Goal: Task Accomplishment & Management: Use online tool/utility

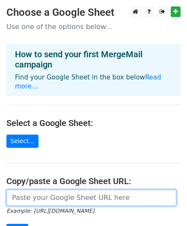
click at [45, 190] on input "url" at bounding box center [91, 198] width 170 height 16
paste input "https://docs.google.com/spreadsheets/d/19lXQmf4l71swiX2SsZByBl8CWmrvsAywCTpSnXE…"
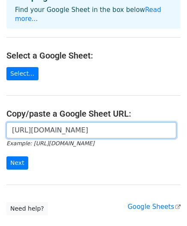
scroll to position [73, 0]
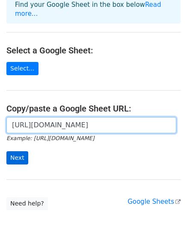
type input "https://docs.google.com/spreadsheets/d/19lXQmf4l71swiX2SsZByBl8CWmrvsAywCTpSnXE…"
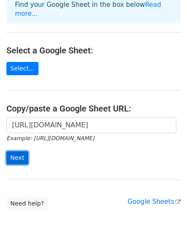
scroll to position [0, 0]
click at [15, 151] on input "Next" at bounding box center [17, 157] width 22 height 13
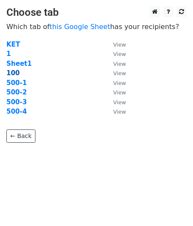
click at [16, 72] on strong "100" at bounding box center [12, 73] width 13 height 8
click at [14, 73] on strong "100" at bounding box center [12, 73] width 13 height 8
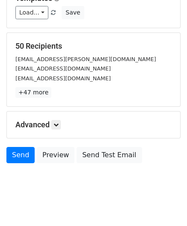
scroll to position [131, 0]
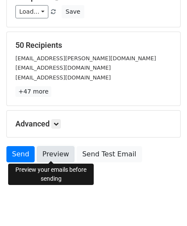
click at [55, 156] on link "Preview" at bounding box center [56, 154] width 38 height 16
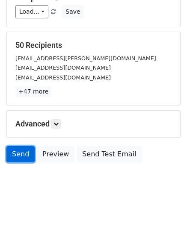
click at [27, 151] on link "Send" at bounding box center [20, 154] width 28 height 16
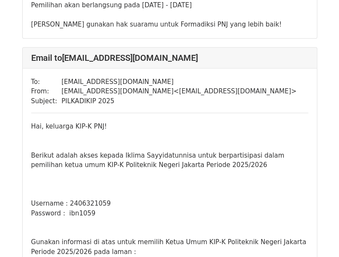
scroll to position [1193, 0]
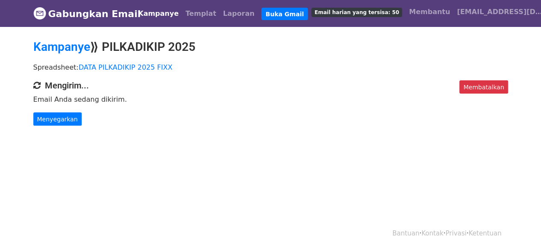
click at [289, 86] on h4 "Mengirim..." at bounding box center [270, 85] width 475 height 10
click at [146, 66] on font "DATA PILKADIKIP 2025 FIXX" at bounding box center [126, 67] width 94 height 8
click at [73, 118] on link "Menyegarkan" at bounding box center [57, 120] width 48 height 14
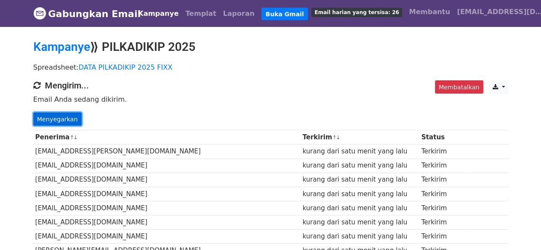
click at [54, 122] on font "Menyegarkan" at bounding box center [57, 119] width 41 height 7
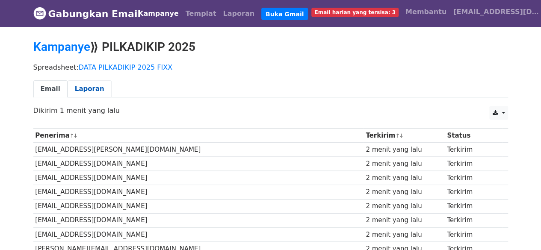
click at [79, 89] on font "Laporan" at bounding box center [90, 89] width 30 height 8
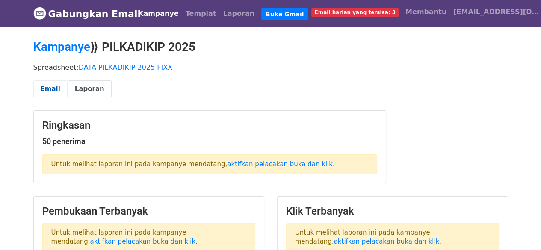
click at [52, 88] on font "Email" at bounding box center [51, 89] width 20 height 8
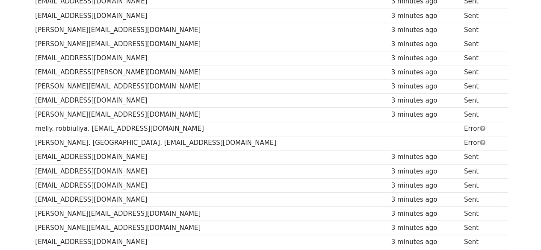
scroll to position [218, 0]
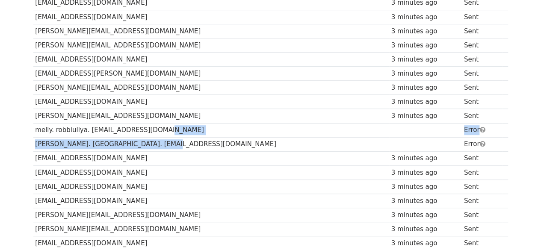
drag, startPoint x: 306, startPoint y: 131, endPoint x: 305, endPoint y: 137, distance: 6.1
click at [223, 126] on td "melly. robbiuliya. [EMAIL_ADDRESS][DOMAIN_NAME]" at bounding box center [211, 130] width 356 height 14
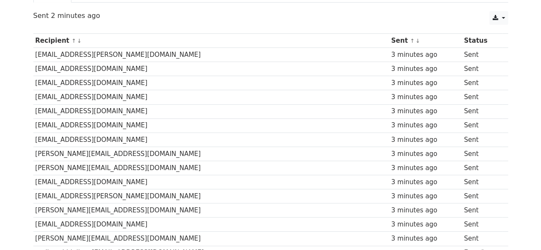
scroll to position [0, 0]
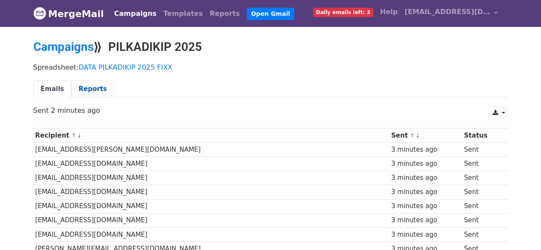
click at [87, 91] on link "Reports" at bounding box center [92, 89] width 43 height 18
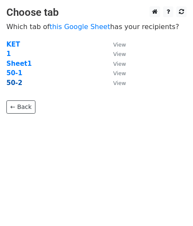
click at [15, 80] on strong "50-2" at bounding box center [14, 83] width 16 height 8
